Goal: Information Seeking & Learning: Find contact information

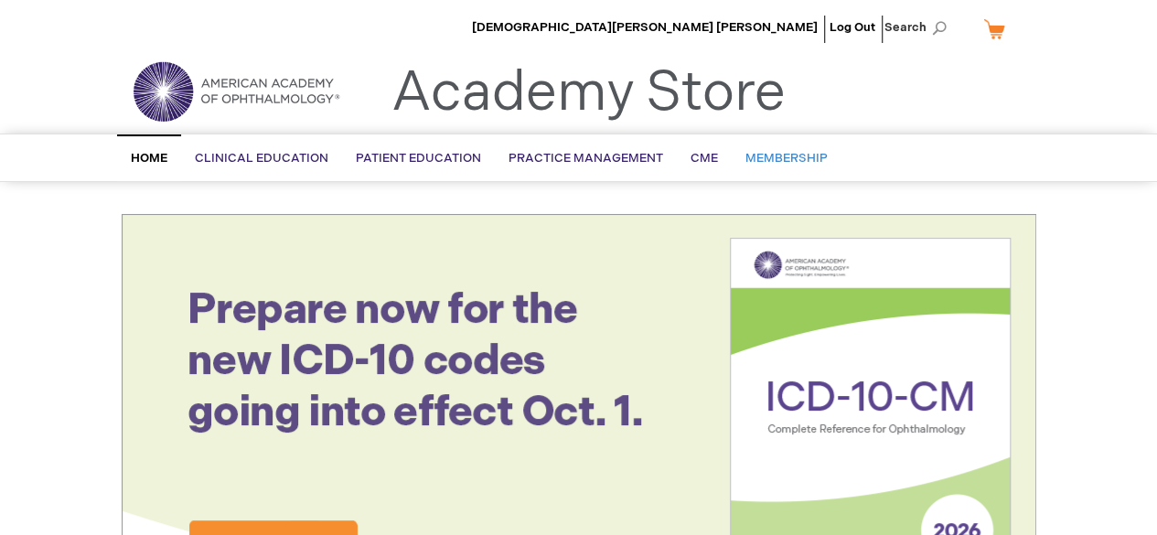
click at [775, 166] on link "Membership" at bounding box center [787, 158] width 110 height 45
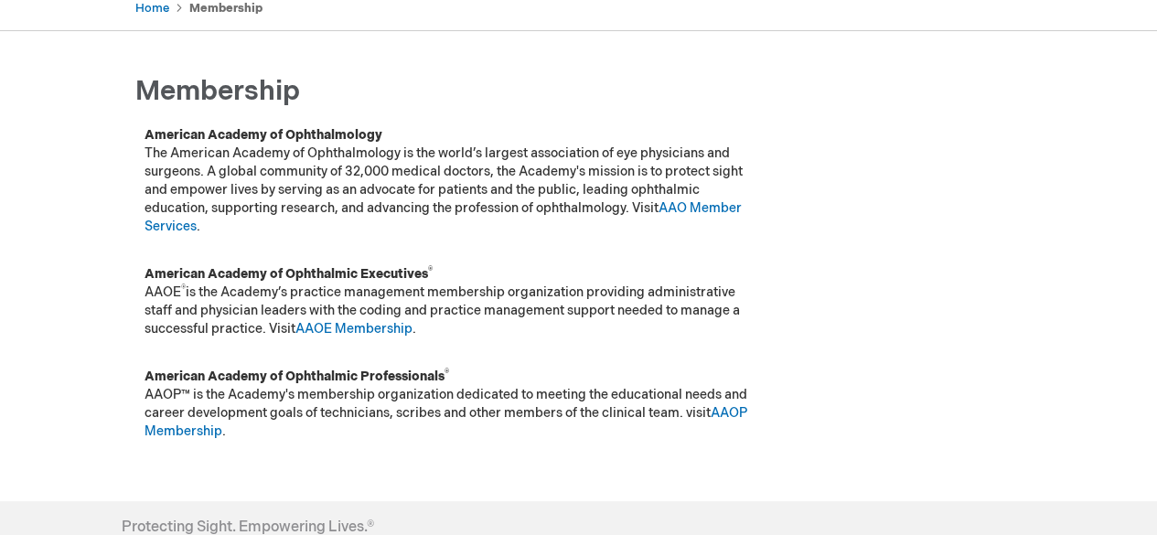
scroll to position [199, 0]
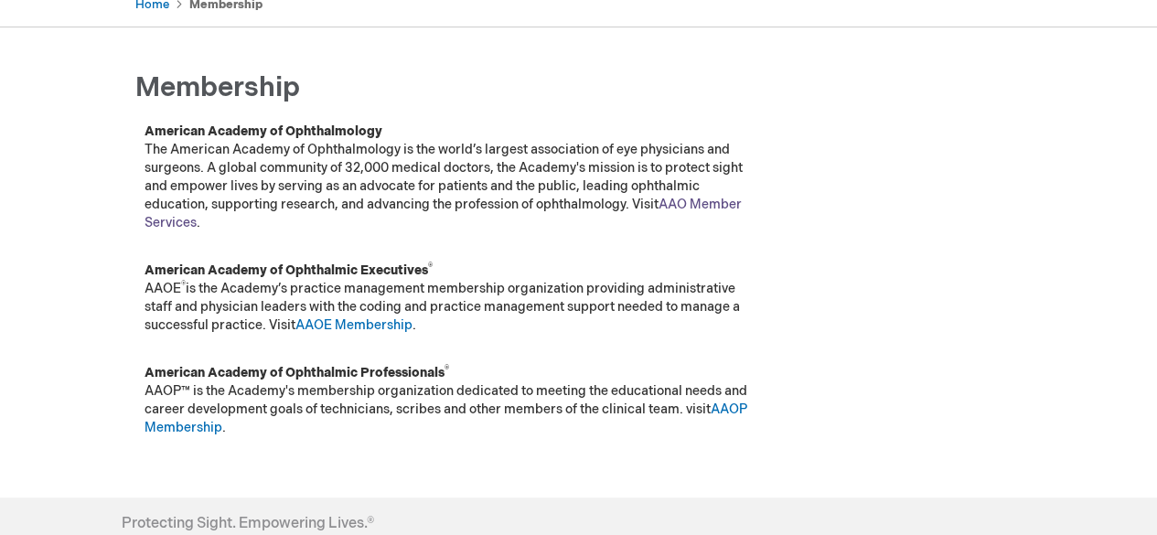
click at [713, 208] on link "AAO Member Services" at bounding box center [442, 214] width 597 height 34
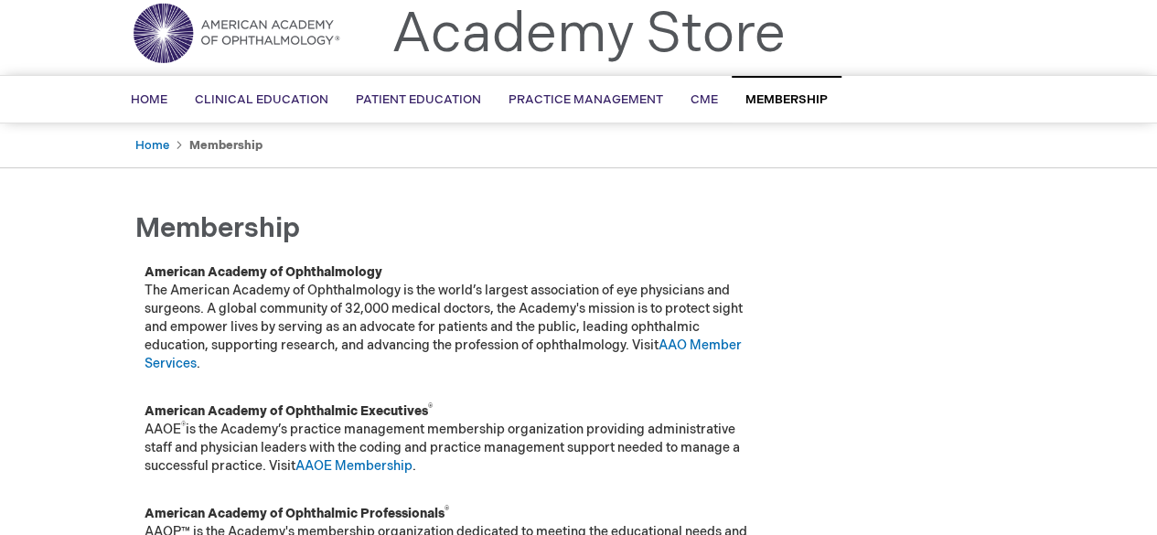
scroll to position [0, 0]
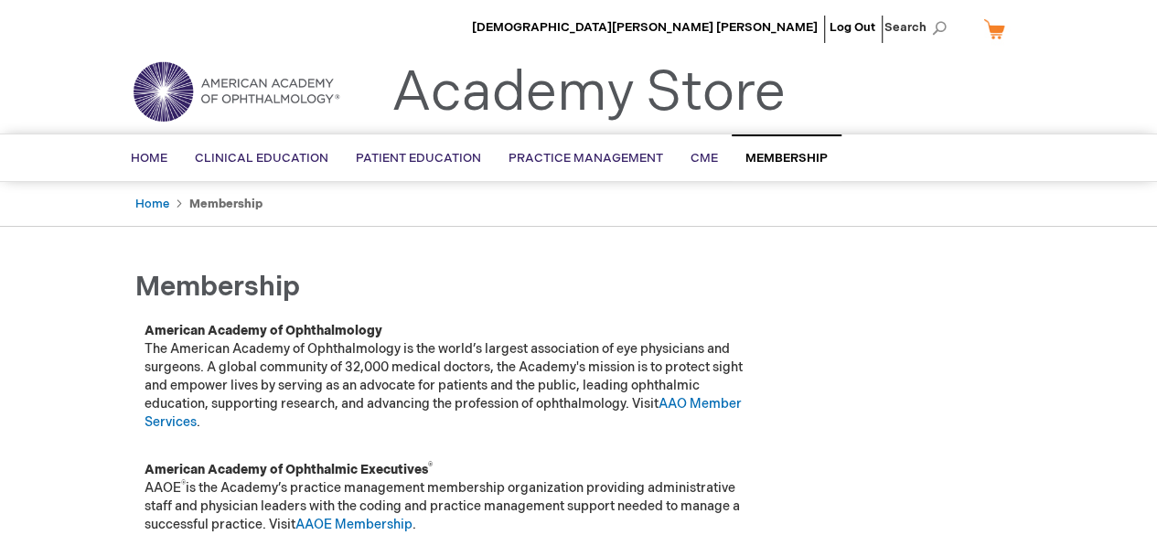
click at [988, 24] on link "My Cart" at bounding box center [1001, 29] width 44 height 32
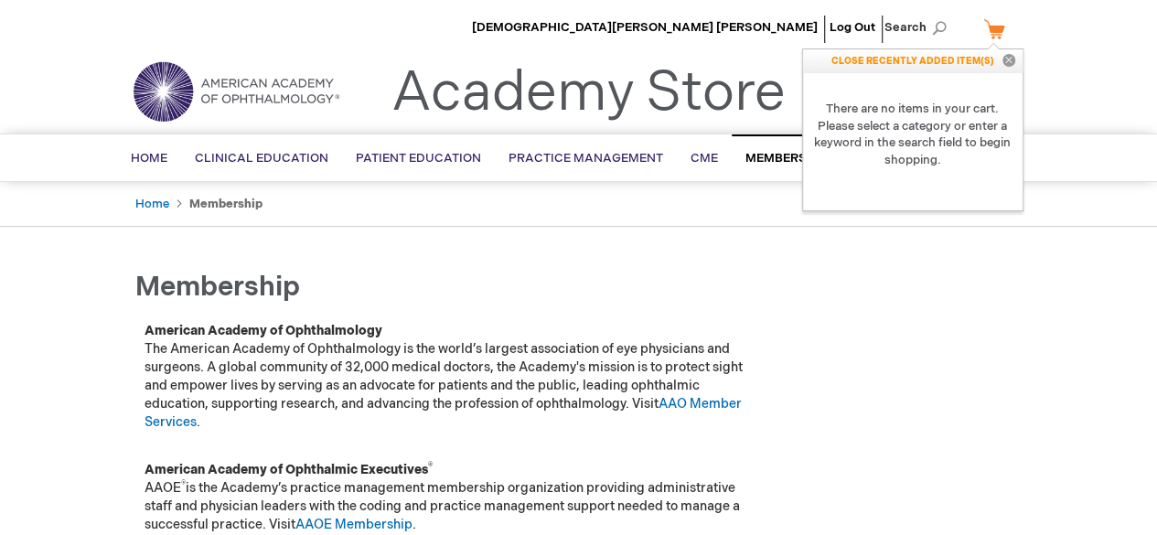
click at [766, 166] on link "Membership" at bounding box center [787, 157] width 110 height 47
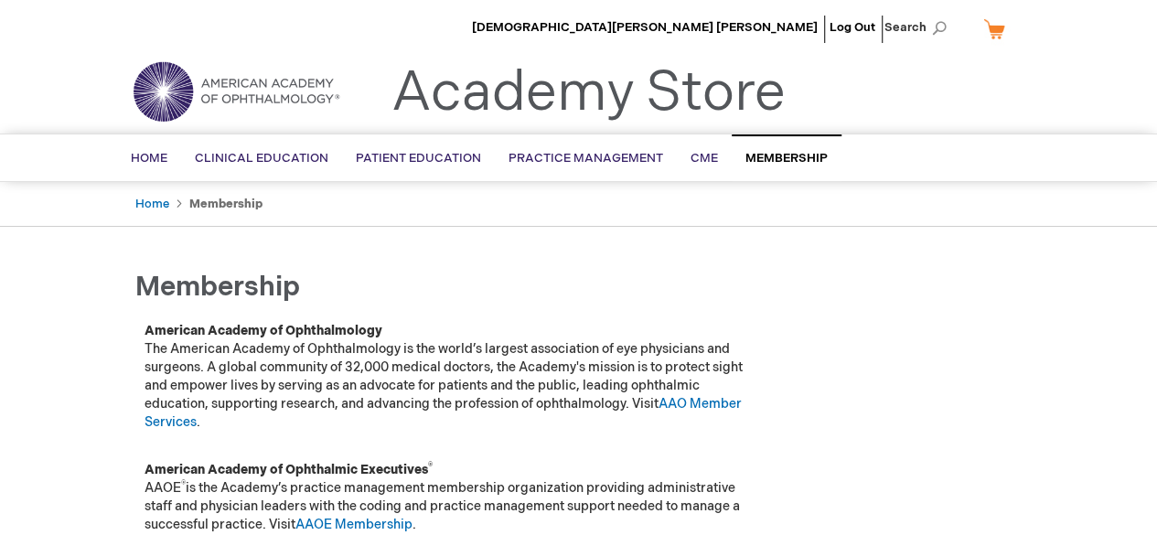
scroll to position [71, 0]
click at [713, 401] on link "AAO Member Services" at bounding box center [442, 413] width 597 height 34
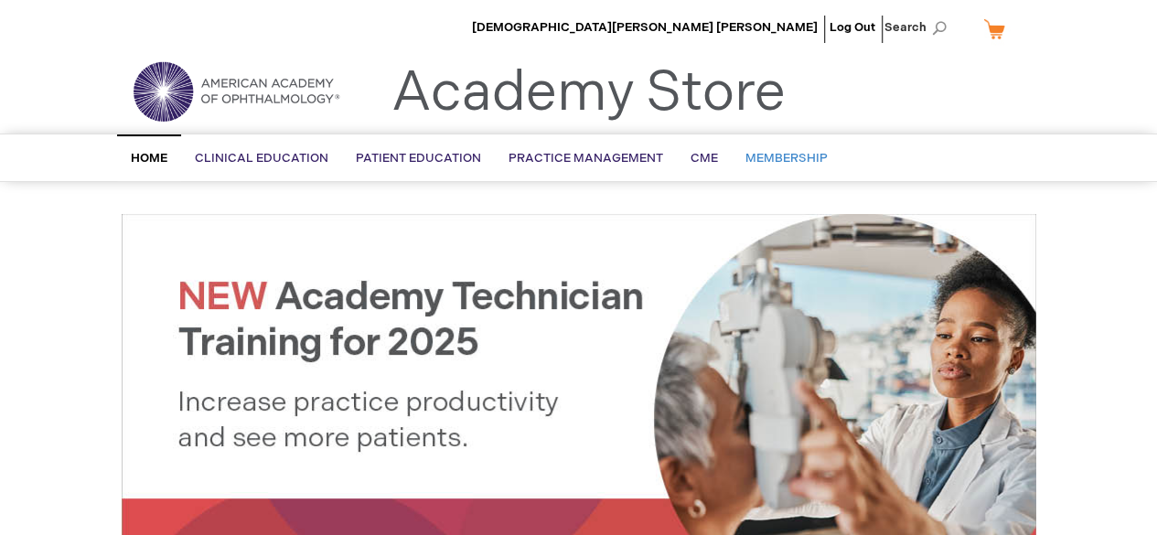
click at [765, 153] on span "Membership" at bounding box center [786, 158] width 82 height 15
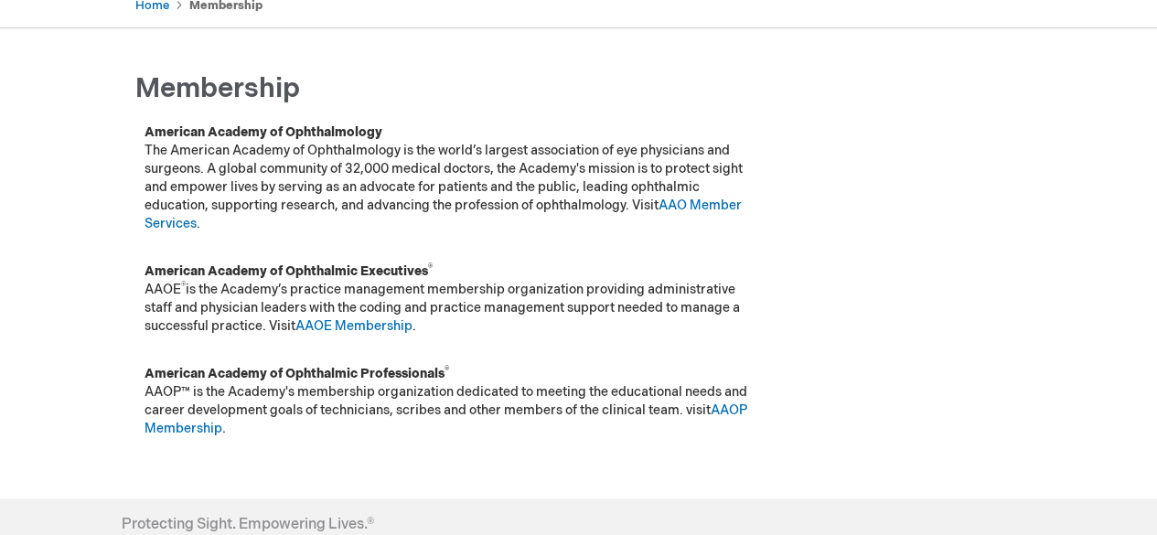
scroll to position [199, 0]
click at [692, 209] on link "AAO Member Services" at bounding box center [442, 214] width 597 height 34
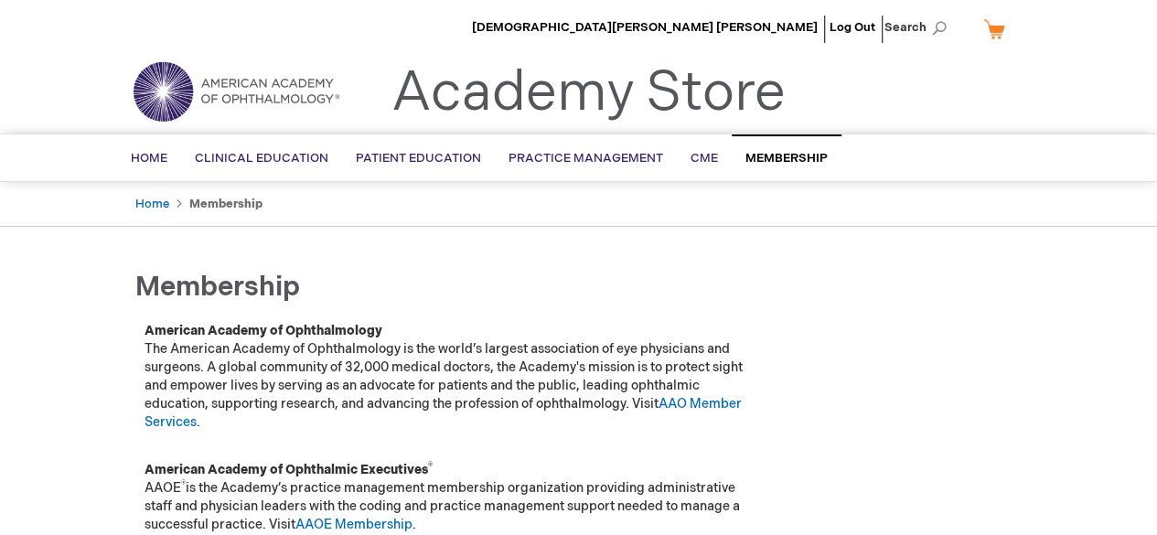
scroll to position [10, 0]
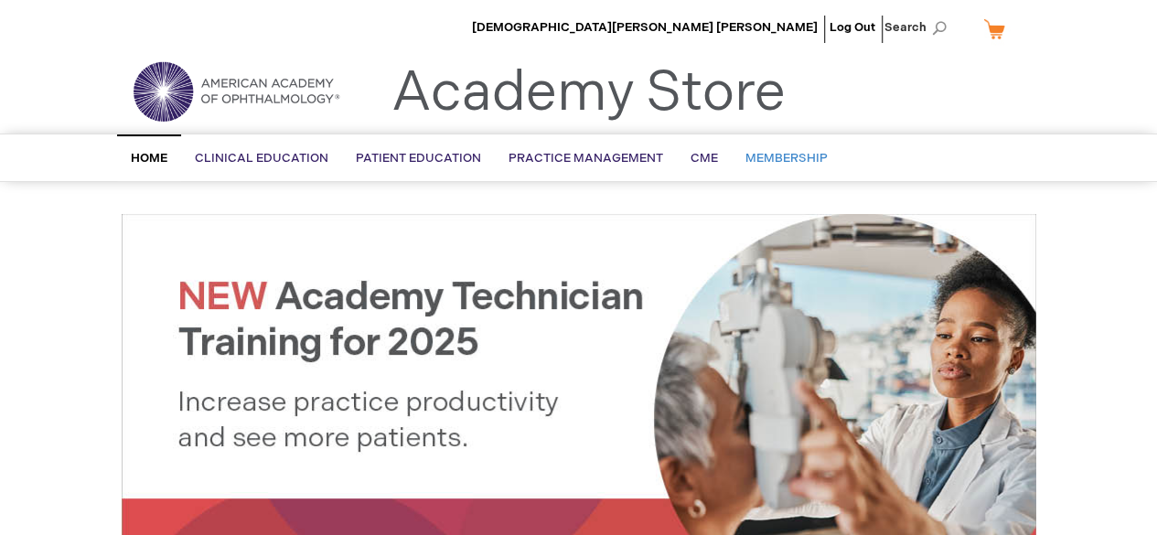
click at [797, 149] on link "Membership" at bounding box center [787, 158] width 110 height 45
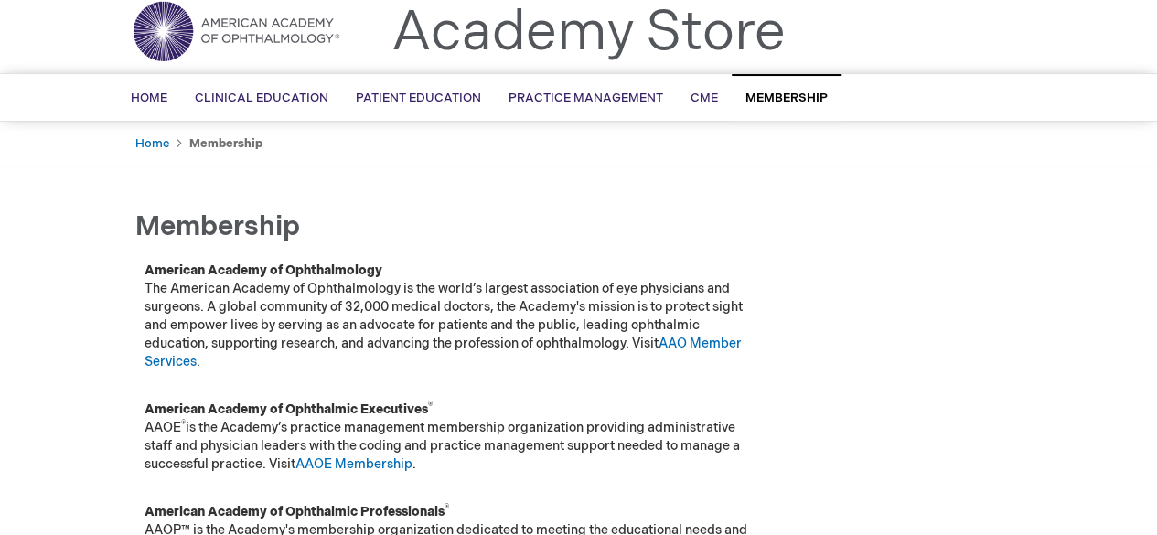
scroll to position [64, 0]
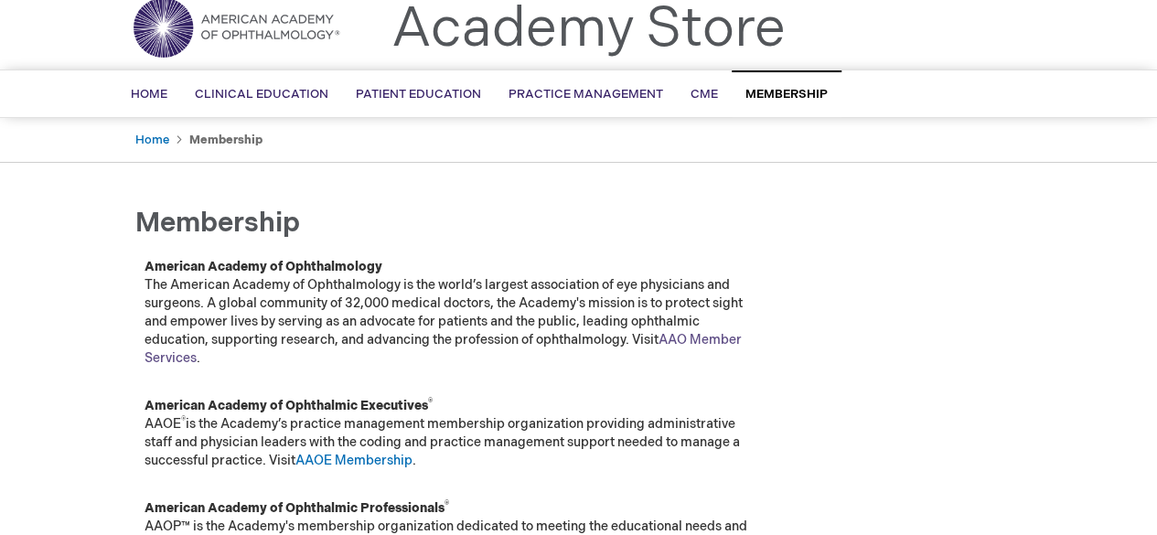
click at [700, 343] on link "AAO Member Services" at bounding box center [442, 349] width 597 height 34
